Goal: Task Accomplishment & Management: Complete application form

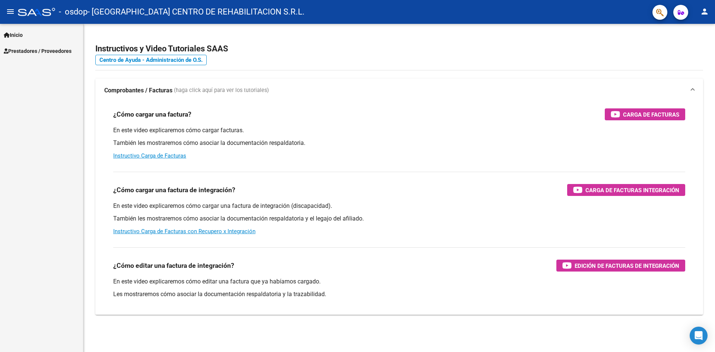
click at [21, 34] on span "Inicio" at bounding box center [13, 35] width 19 height 8
click at [35, 47] on link "Instructivos" at bounding box center [41, 51] width 83 height 16
click at [47, 83] on span "Prestadores / Proveedores" at bounding box center [38, 83] width 68 height 8
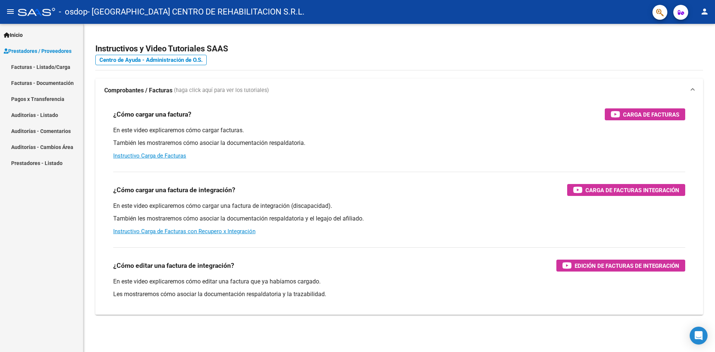
click at [58, 50] on span "Prestadores / Proveedores" at bounding box center [38, 51] width 68 height 8
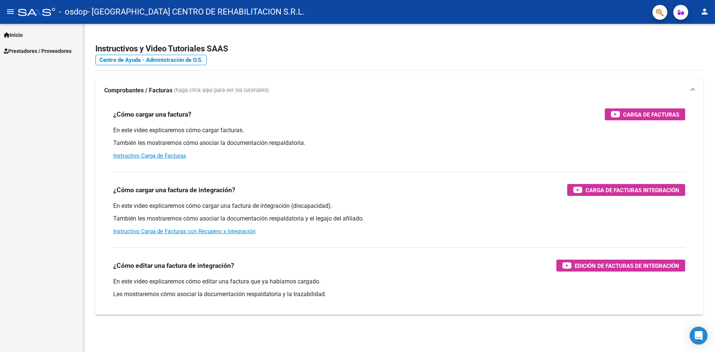
click at [60, 66] on div "Inicio Instructivos Contacto OS Prestadores / Proveedores Facturas - Listado/Ca…" at bounding box center [41, 188] width 83 height 328
click at [64, 52] on span "Prestadores / Proveedores" at bounding box center [38, 51] width 68 height 8
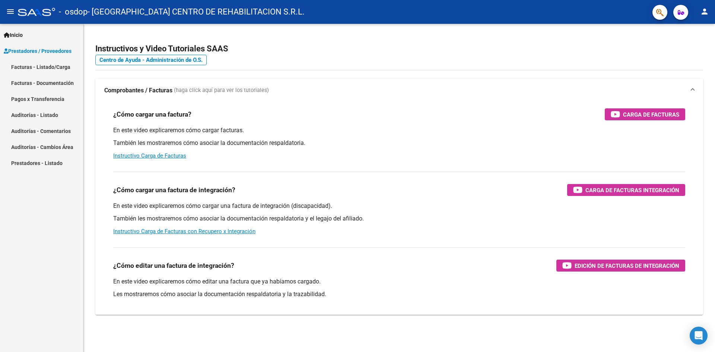
click at [57, 69] on link "Facturas - Listado/Carga" at bounding box center [41, 67] width 83 height 16
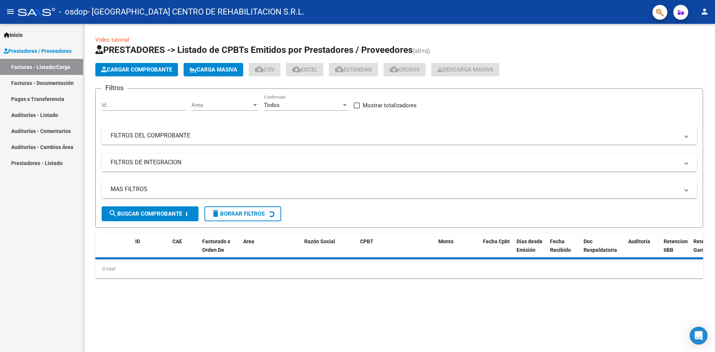
click at [126, 68] on span "Cargar Comprobante" at bounding box center [136, 69] width 71 height 7
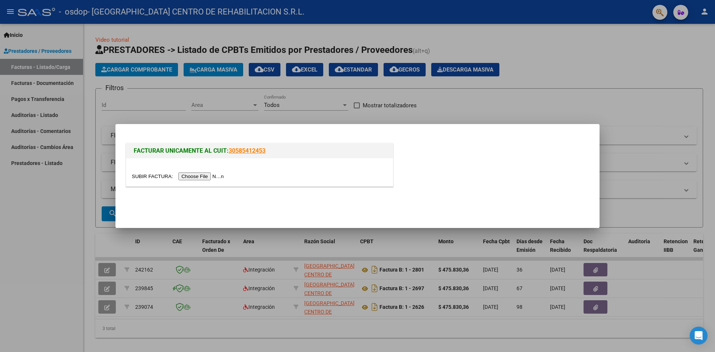
click at [218, 177] on input "file" at bounding box center [179, 176] width 94 height 8
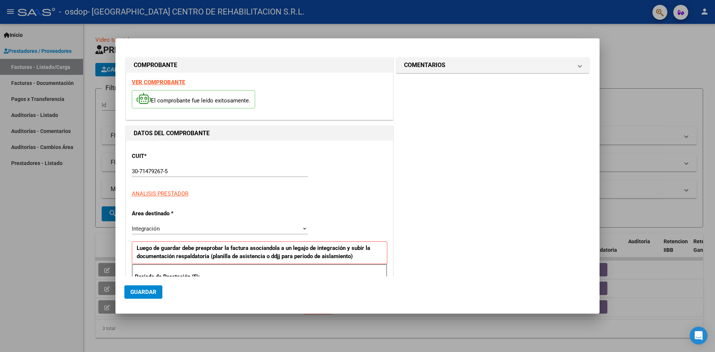
scroll to position [131, 0]
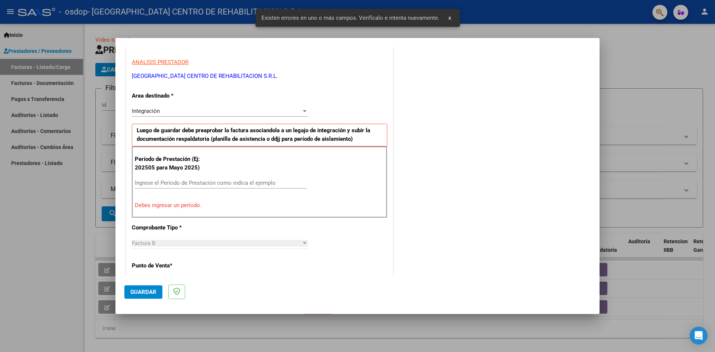
click at [234, 181] on input "Ingrese el Período de Prestación como indica el ejemplo" at bounding box center [221, 183] width 172 height 7
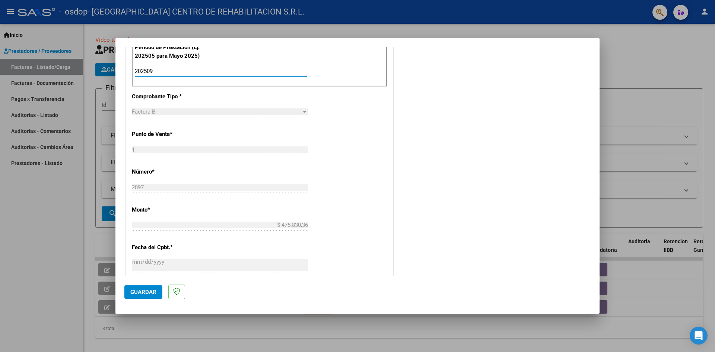
scroll to position [317, 0]
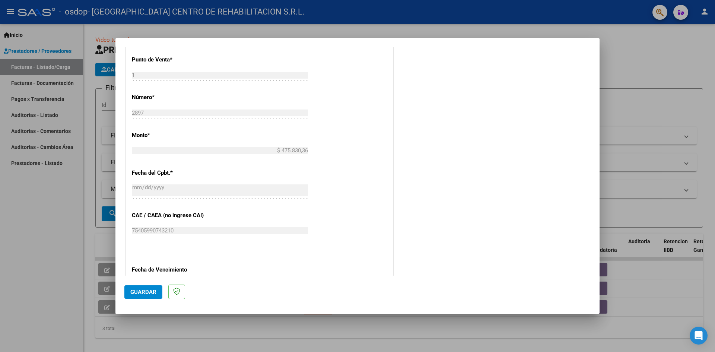
type input "202509"
click at [142, 294] on span "Guardar" at bounding box center [143, 292] width 26 height 7
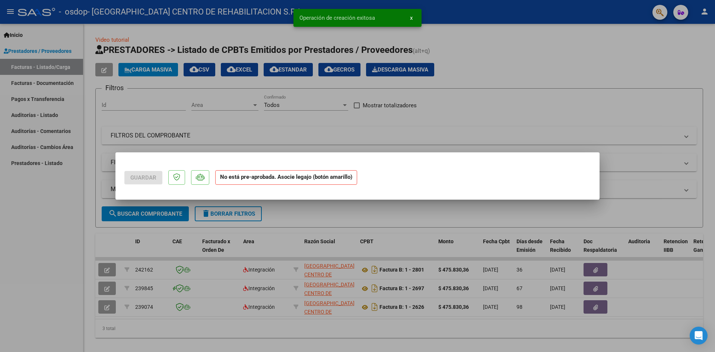
scroll to position [0, 0]
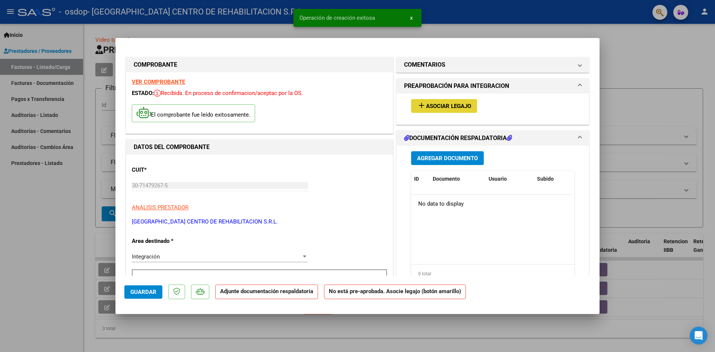
click at [449, 108] on span "Asociar Legajo" at bounding box center [448, 106] width 45 height 7
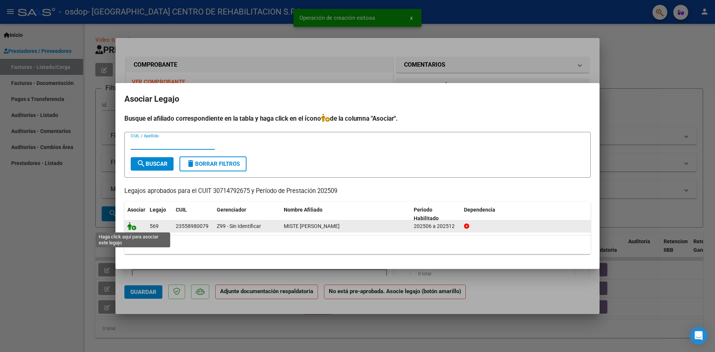
click at [133, 228] on icon at bounding box center [131, 226] width 9 height 8
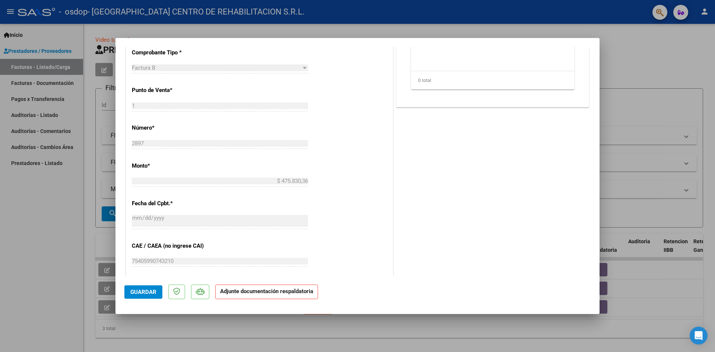
scroll to position [149, 0]
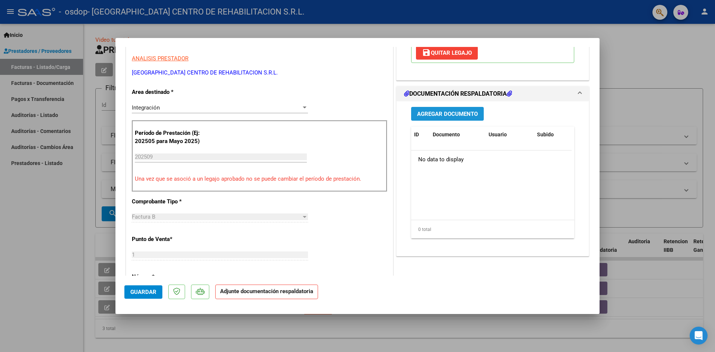
click at [450, 114] on span "Agregar Documento" at bounding box center [447, 114] width 61 height 7
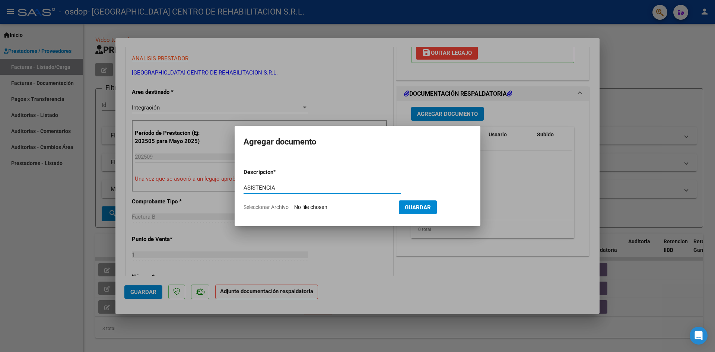
type input "ASISTENCIA"
click at [311, 207] on input "Seleccionar Archivo" at bounding box center [343, 207] width 99 height 7
type input "C:\fakepath\[PERSON_NAME][DATE].pdf"
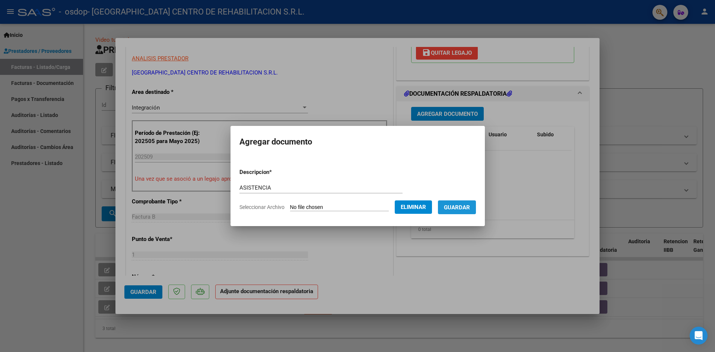
click at [463, 208] on span "Guardar" at bounding box center [457, 207] width 26 height 7
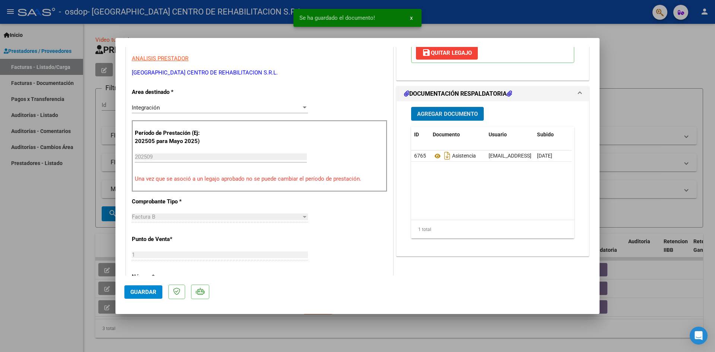
click at [150, 291] on span "Guardar" at bounding box center [143, 292] width 26 height 7
drag, startPoint x: 76, startPoint y: 281, endPoint x: 120, endPoint y: 205, distance: 88.3
click at [76, 281] on div at bounding box center [357, 176] width 715 height 352
type input "$ 0,00"
